Goal: Navigation & Orientation: Find specific page/section

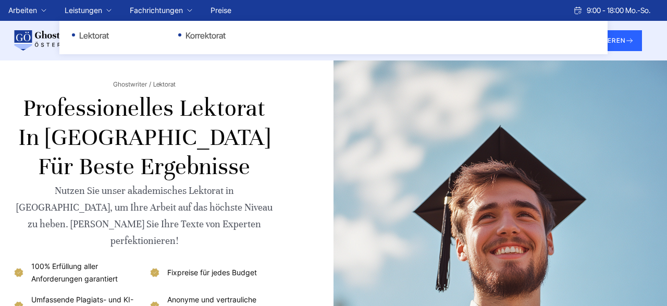
click at [99, 13] on link "Leistungen" at bounding box center [84, 10] width 38 height 13
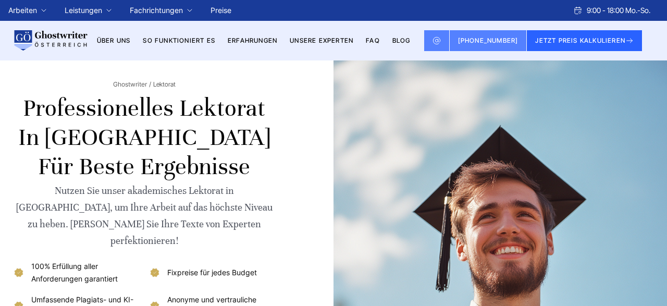
click at [3, 143] on div "Ghostwriter Lektorat Professionelles Lektorat in [GEOGRAPHIC_DATA] für beste Er…" at bounding box center [333, 242] width 667 height 364
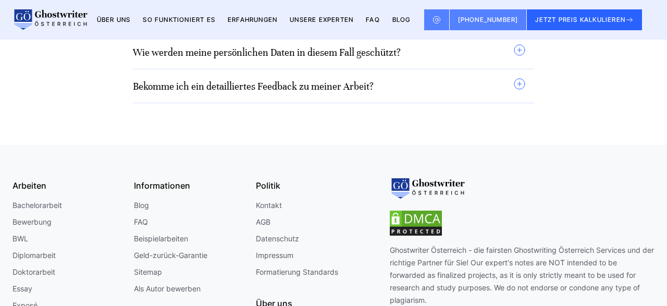
scroll to position [8598, 0]
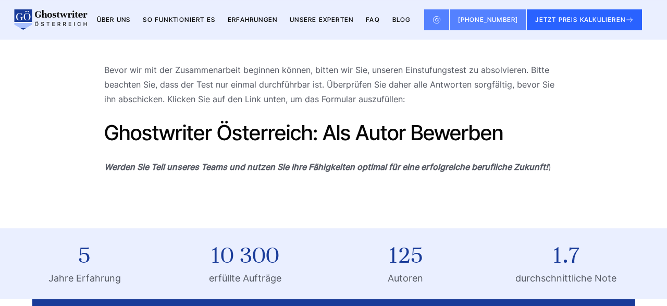
scroll to position [220, 0]
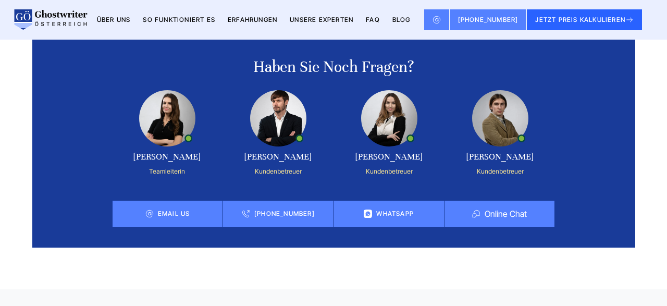
scroll to position [260, 0]
